Goal: Information Seeking & Learning: Learn about a topic

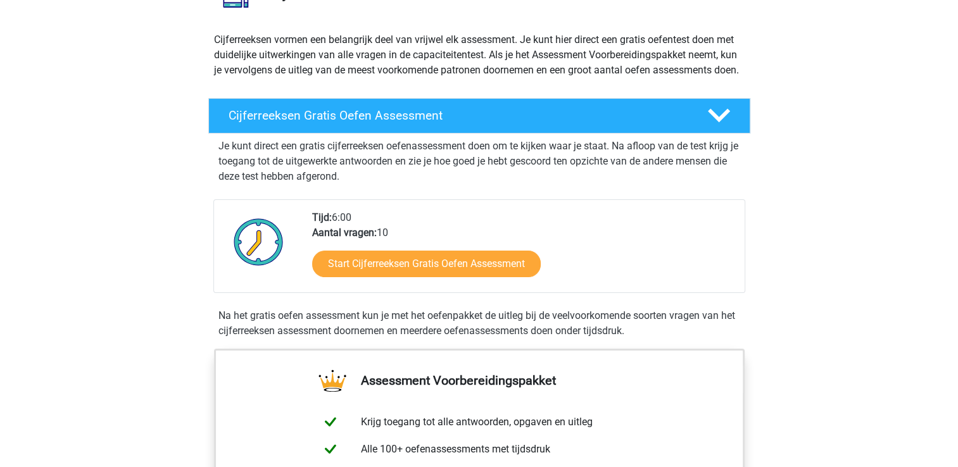
scroll to position [128, 0]
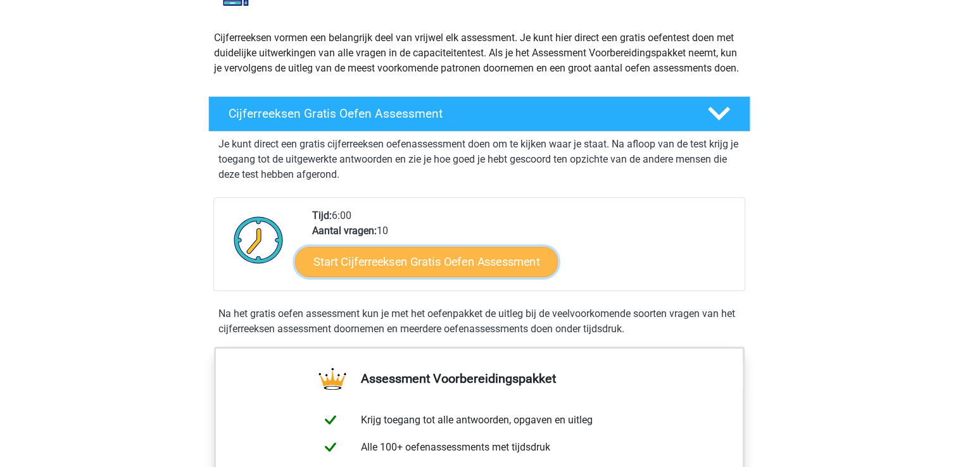
click at [450, 277] on link "Start Cijferreeksen Gratis Oefen Assessment" at bounding box center [426, 261] width 263 height 30
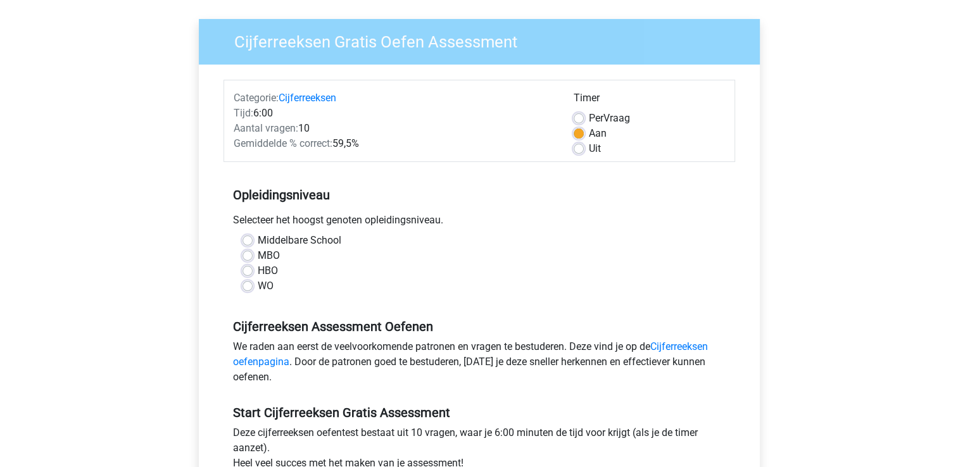
scroll to position [85, 0]
click at [578, 123] on div "Per Vraag" at bounding box center [648, 117] width 151 height 15
click at [589, 116] on label "Per Vraag" at bounding box center [609, 117] width 41 height 15
click at [580, 116] on input "Per Vraag" at bounding box center [578, 116] width 10 height 13
radio input "true"
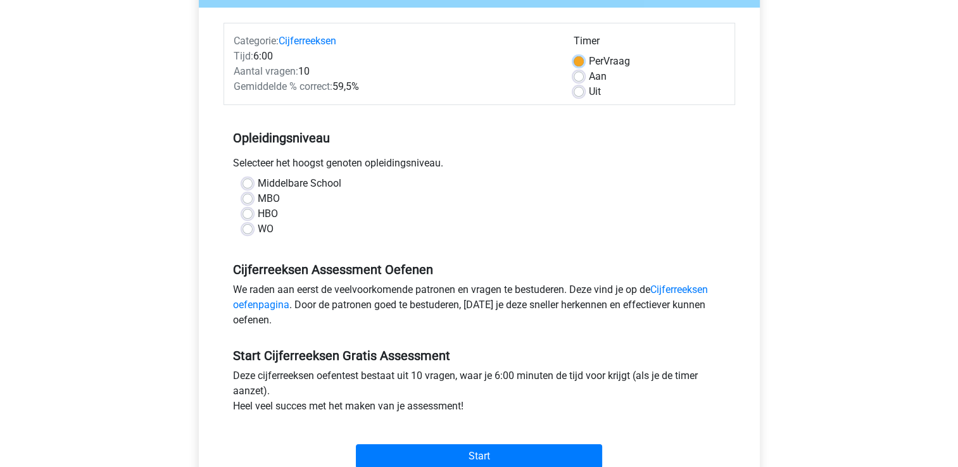
scroll to position [144, 0]
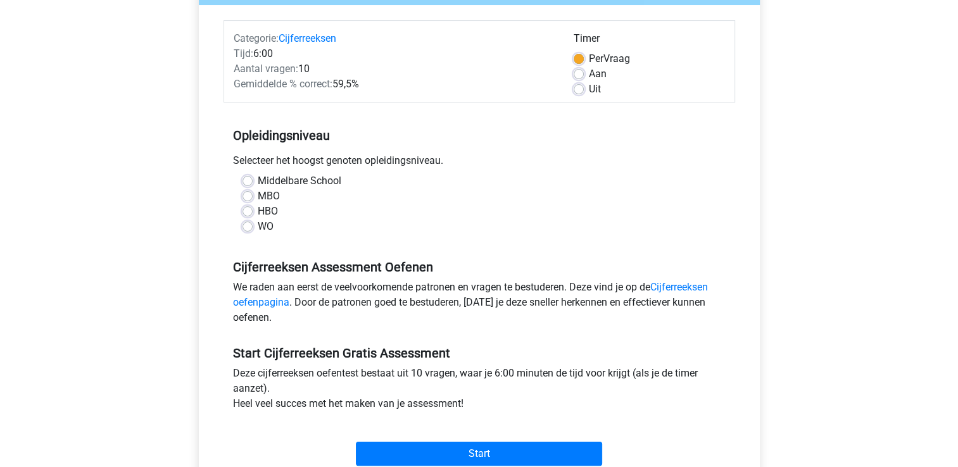
click at [258, 213] on label "HBO" at bounding box center [268, 211] width 20 height 15
click at [251, 213] on input "HBO" at bounding box center [247, 210] width 10 height 13
radio input "true"
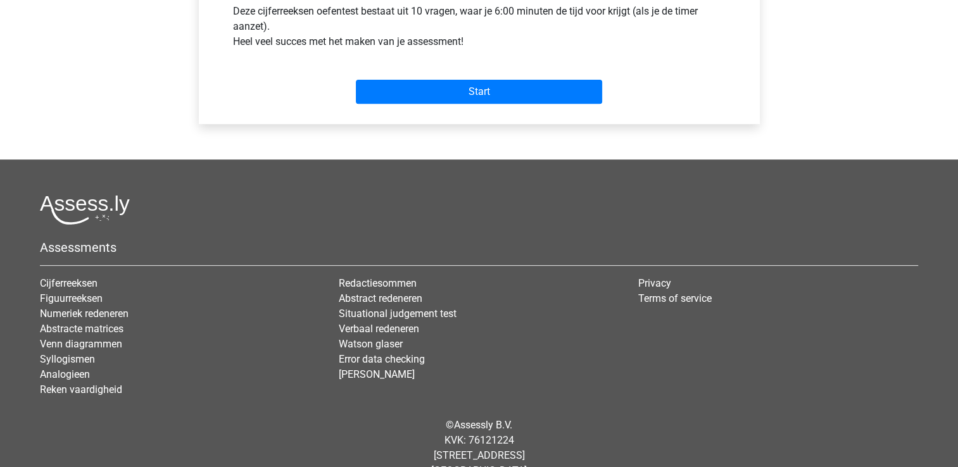
scroll to position [532, 0]
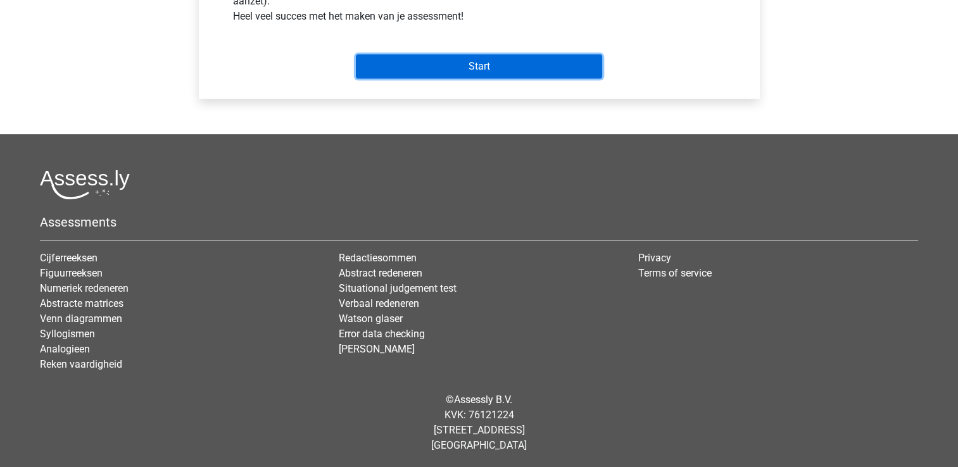
click at [433, 62] on input "Start" at bounding box center [479, 66] width 246 height 24
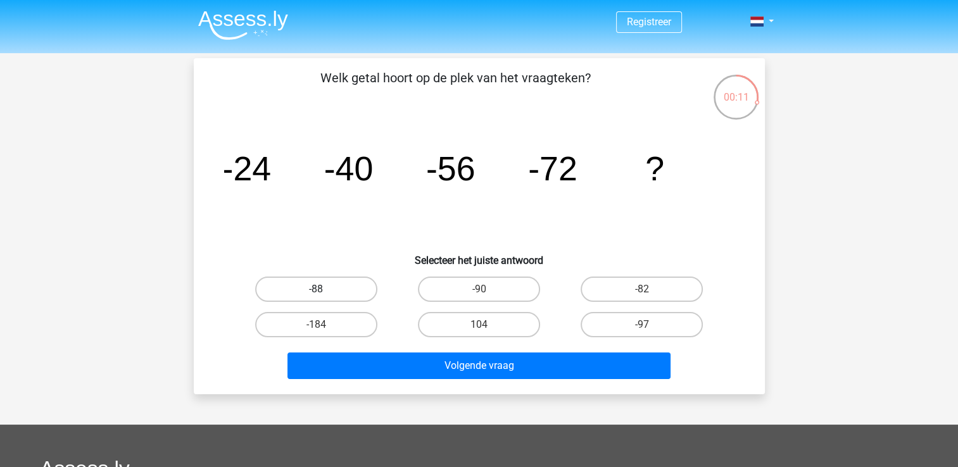
click at [332, 291] on label "-88" at bounding box center [316, 289] width 122 height 25
click at [324, 291] on input "-88" at bounding box center [320, 293] width 8 height 8
radio input "true"
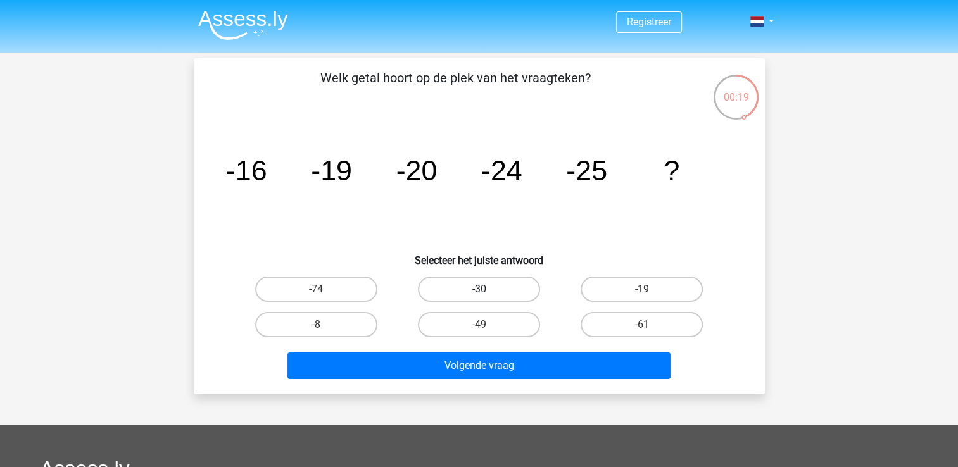
click at [491, 280] on label "-30" at bounding box center [479, 289] width 122 height 25
click at [487, 289] on input "-30" at bounding box center [483, 293] width 8 height 8
radio input "true"
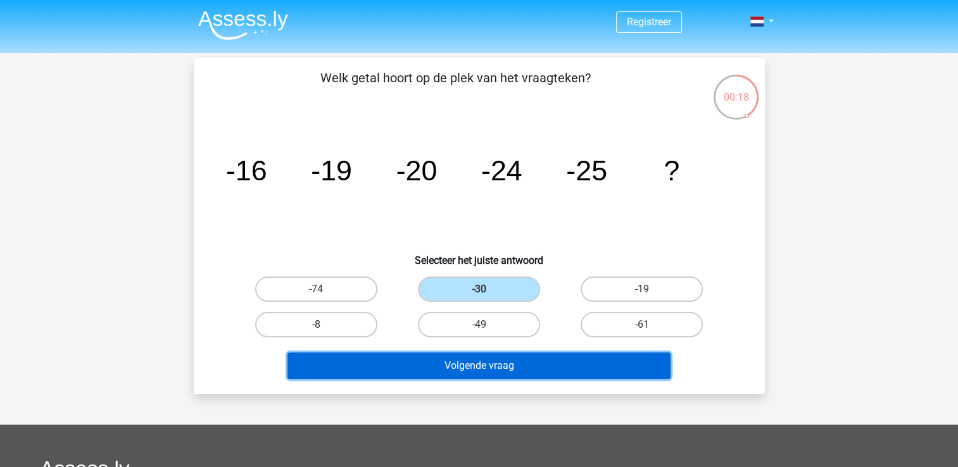
click at [473, 362] on button "Volgende vraag" at bounding box center [478, 366] width 383 height 27
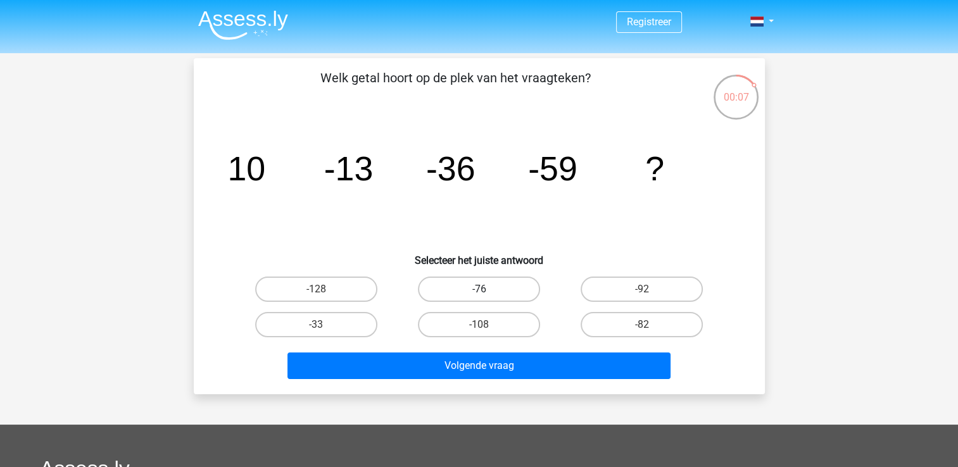
click at [496, 287] on label "-76" at bounding box center [479, 289] width 122 height 25
click at [487, 289] on input "-76" at bounding box center [483, 293] width 8 height 8
radio input "true"
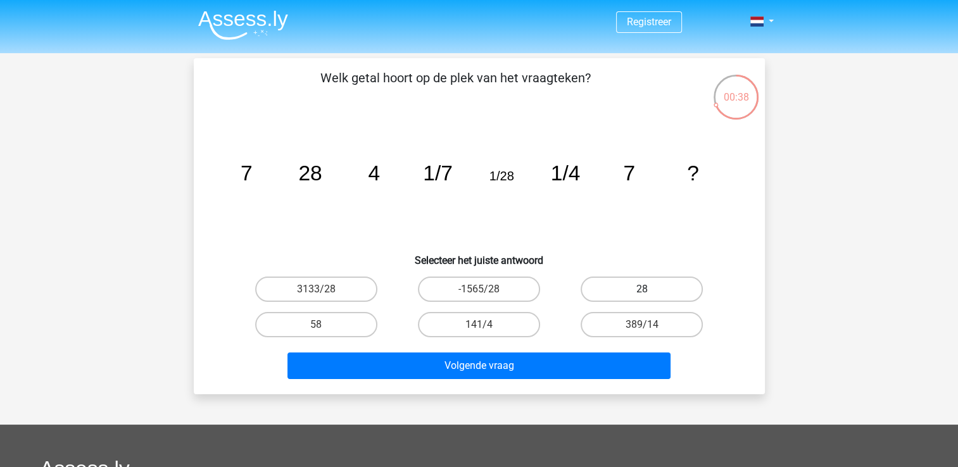
click at [608, 299] on label "28" at bounding box center [641, 289] width 122 height 25
click at [642, 297] on input "28" at bounding box center [646, 293] width 8 height 8
radio input "true"
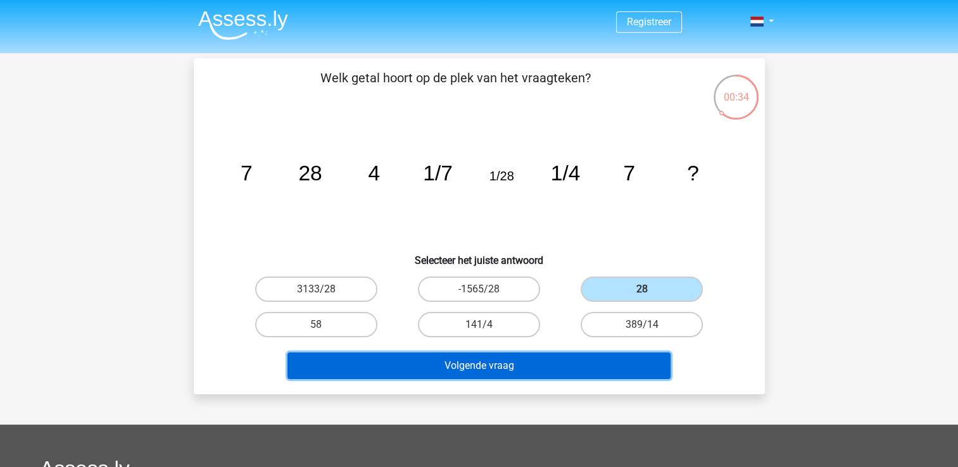
click at [501, 357] on button "Volgende vraag" at bounding box center [478, 366] width 383 height 27
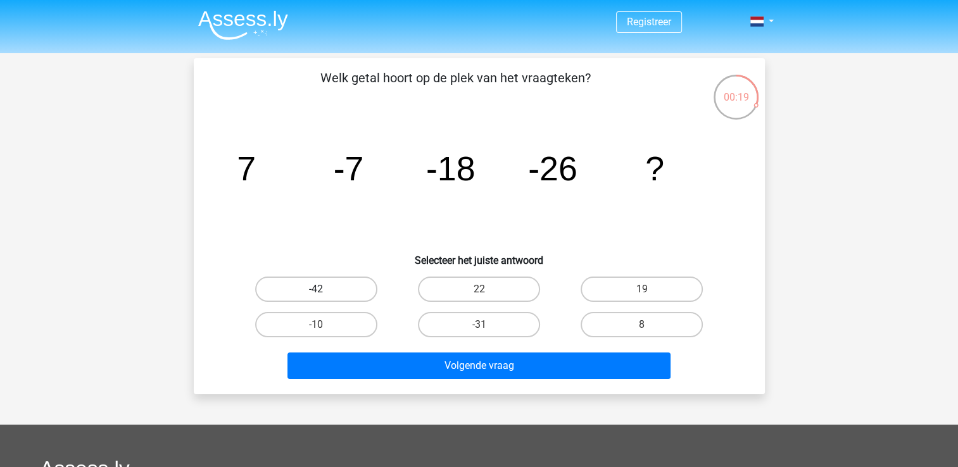
click at [329, 287] on label "-42" at bounding box center [316, 289] width 122 height 25
click at [324, 289] on input "-42" at bounding box center [320, 293] width 8 height 8
radio input "true"
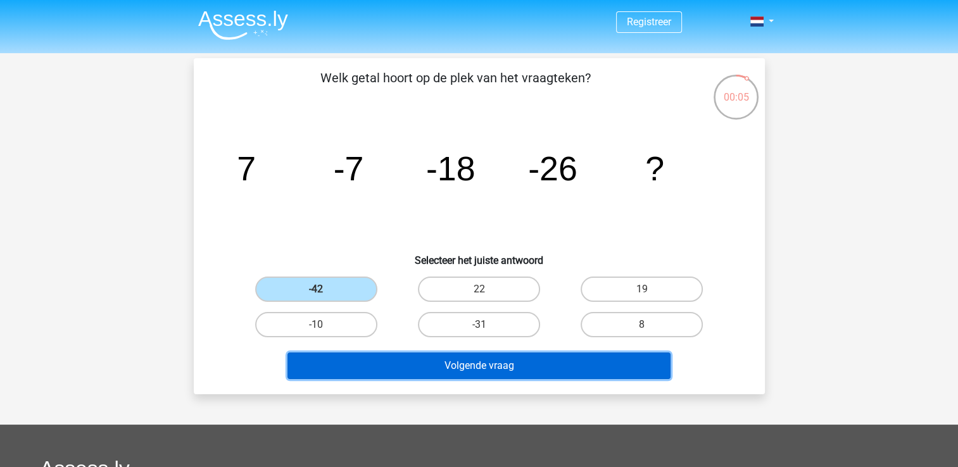
click at [418, 356] on button "Volgende vraag" at bounding box center [478, 366] width 383 height 27
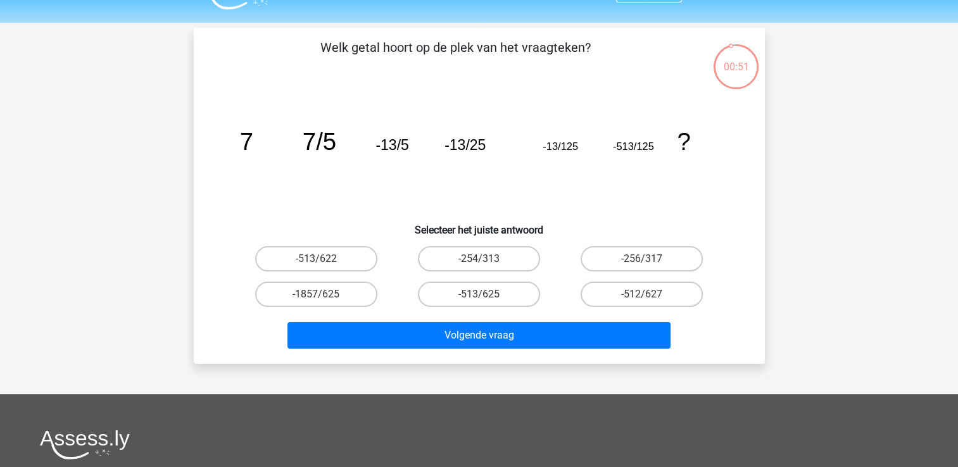
scroll to position [18, 0]
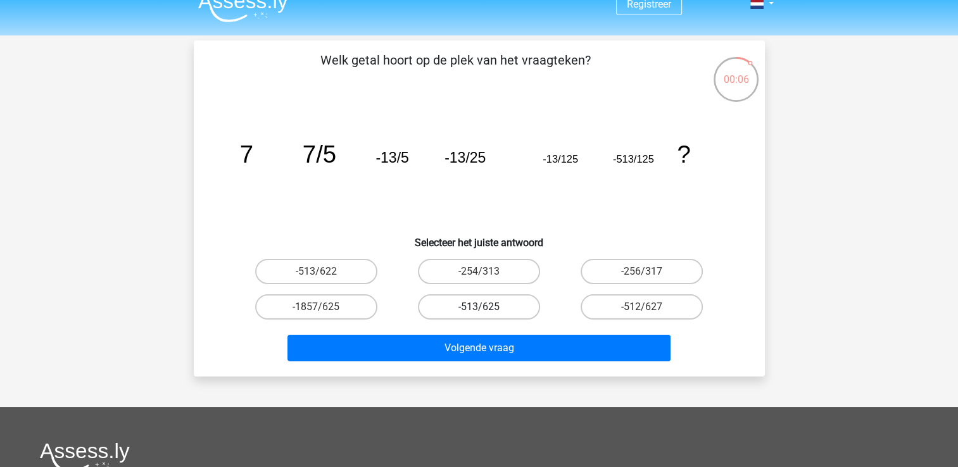
click at [462, 308] on label "-513/625" at bounding box center [479, 306] width 122 height 25
click at [479, 308] on input "-513/625" at bounding box center [483, 311] width 8 height 8
radio input "true"
click at [324, 314] on input "-1857/625" at bounding box center [320, 311] width 8 height 8
radio input "true"
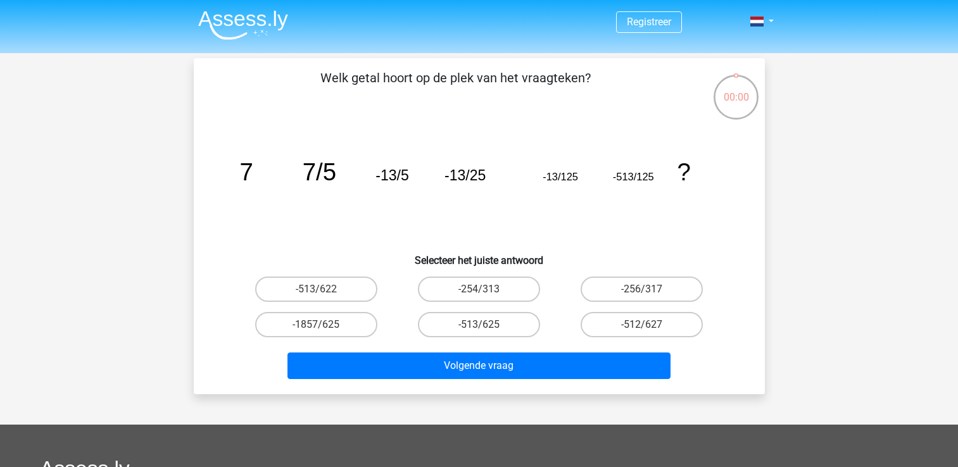
scroll to position [18, 0]
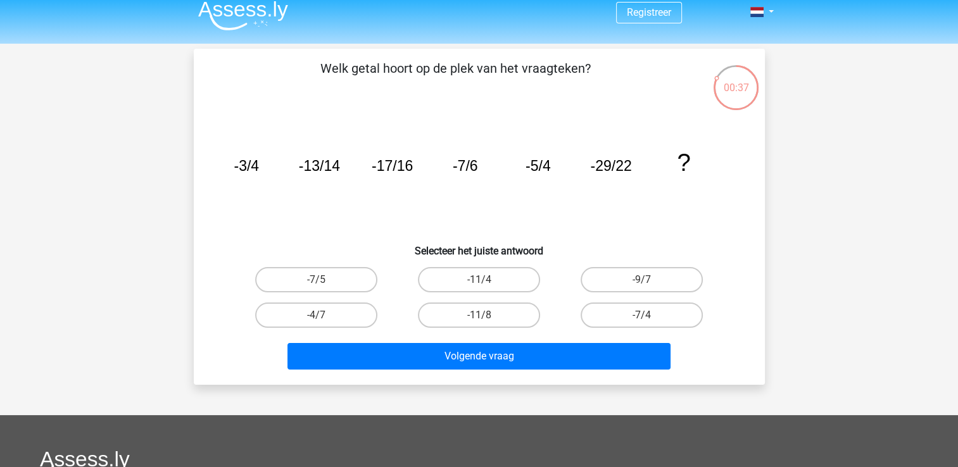
scroll to position [22, 0]
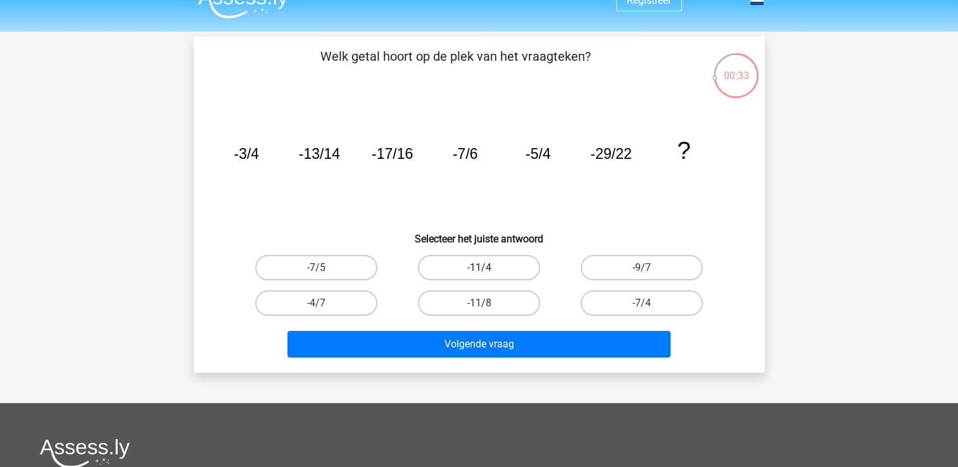
click at [473, 271] on label "-11/4" at bounding box center [479, 267] width 122 height 25
click at [479, 271] on input "-11/4" at bounding box center [483, 272] width 8 height 8
radio input "true"
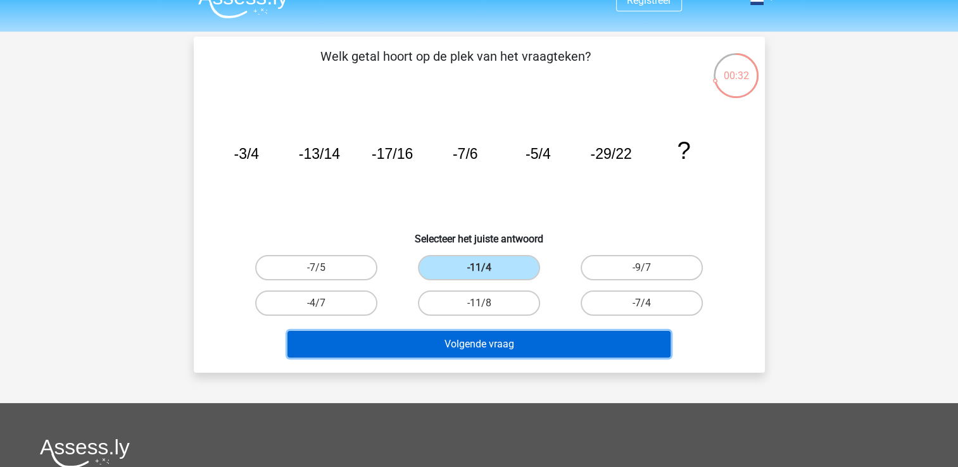
click at [467, 331] on button "Volgende vraag" at bounding box center [478, 344] width 383 height 27
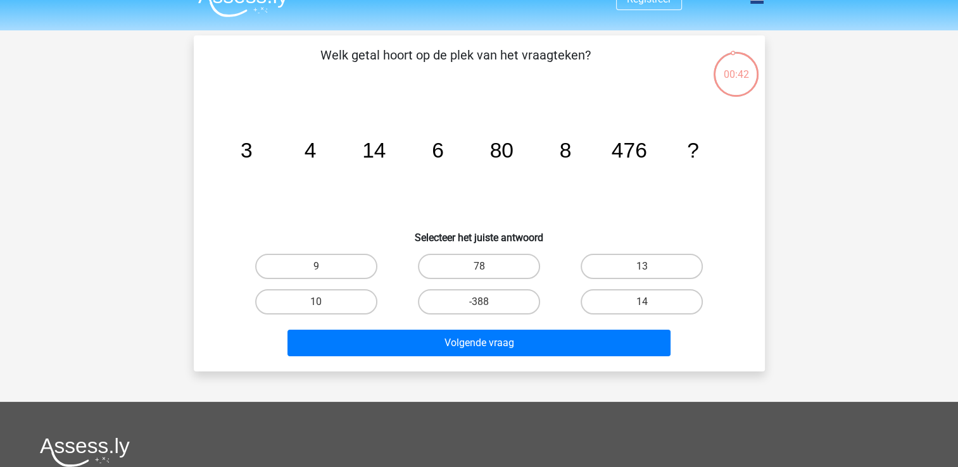
scroll to position [20, 0]
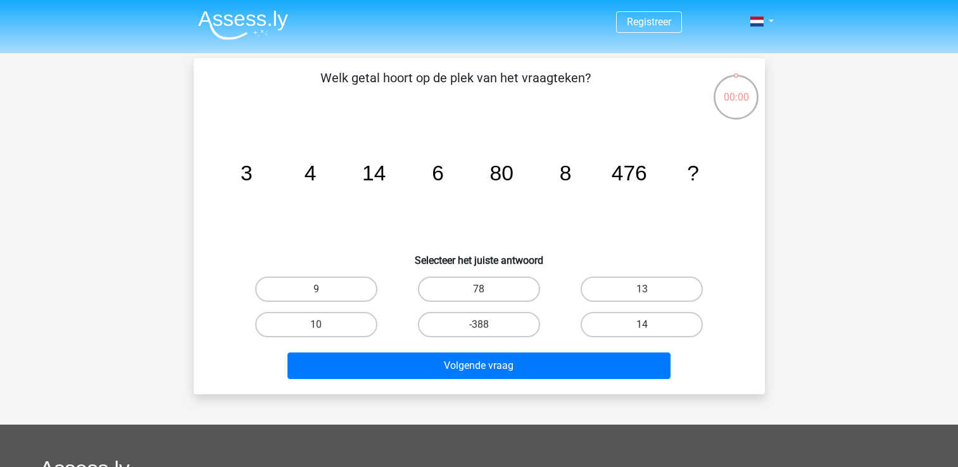
scroll to position [20, 0]
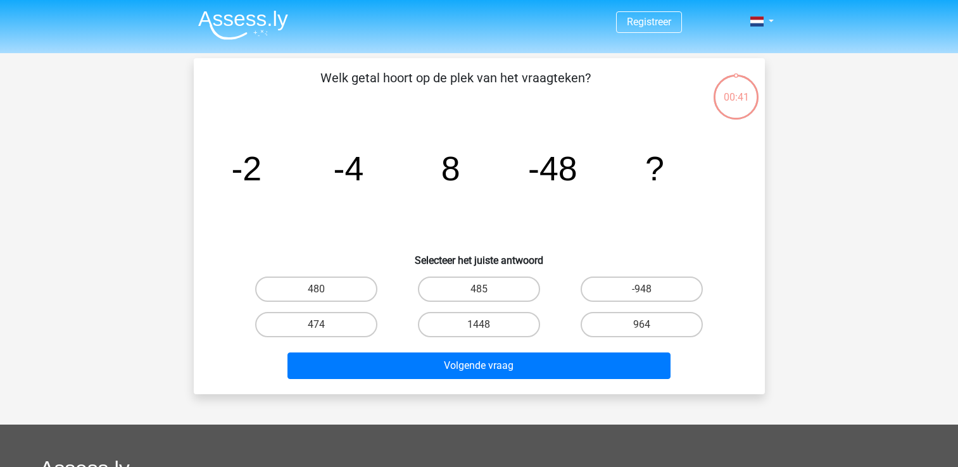
scroll to position [20, 0]
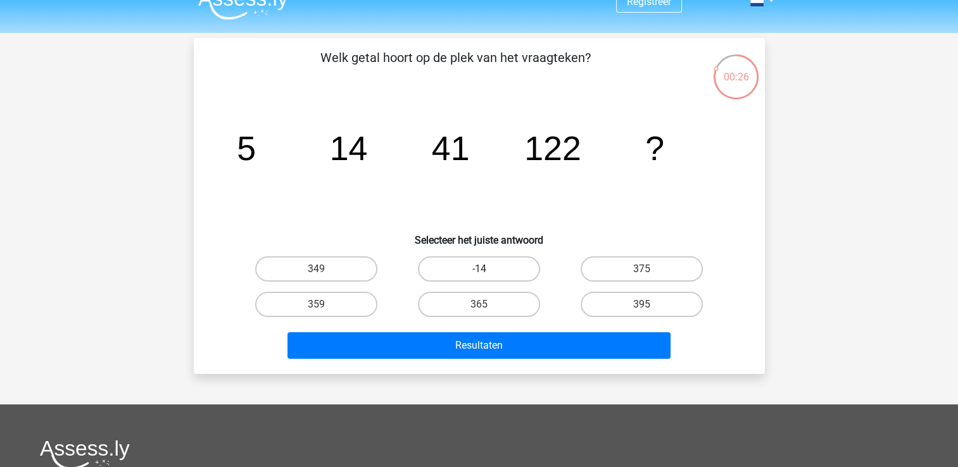
click at [465, 271] on label "-14" at bounding box center [479, 268] width 122 height 25
click at [479, 271] on input "-14" at bounding box center [483, 273] width 8 height 8
radio input "true"
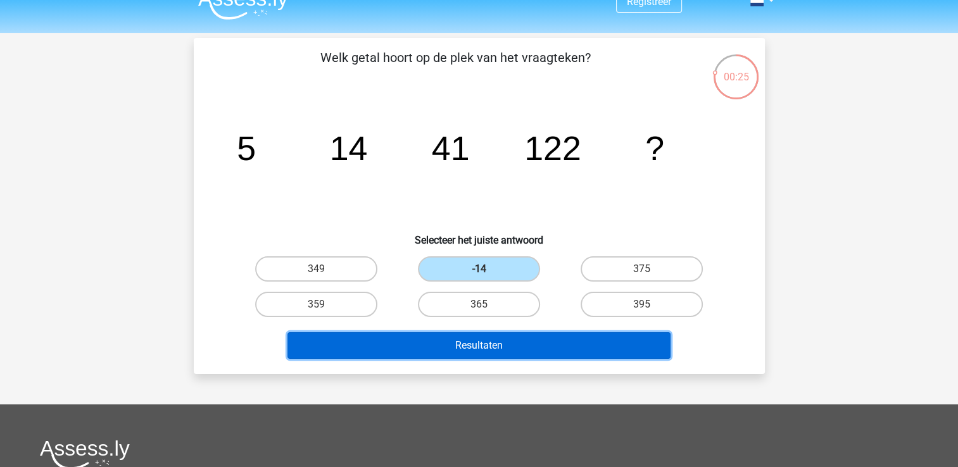
click at [443, 341] on button "Resultaten" at bounding box center [478, 345] width 383 height 27
